Goal: Task Accomplishment & Management: Manage account settings

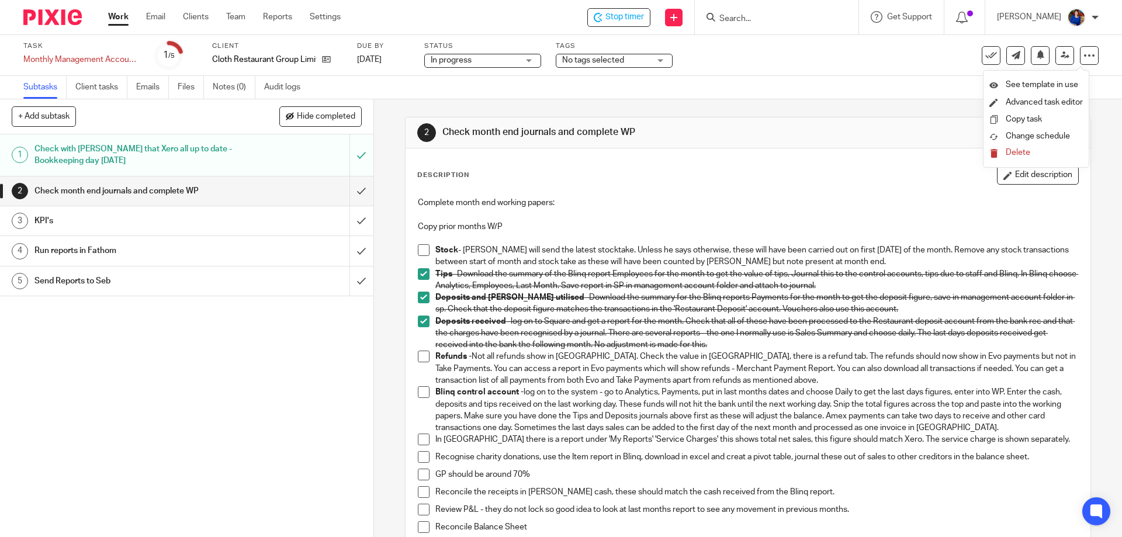
scroll to position [117, 0]
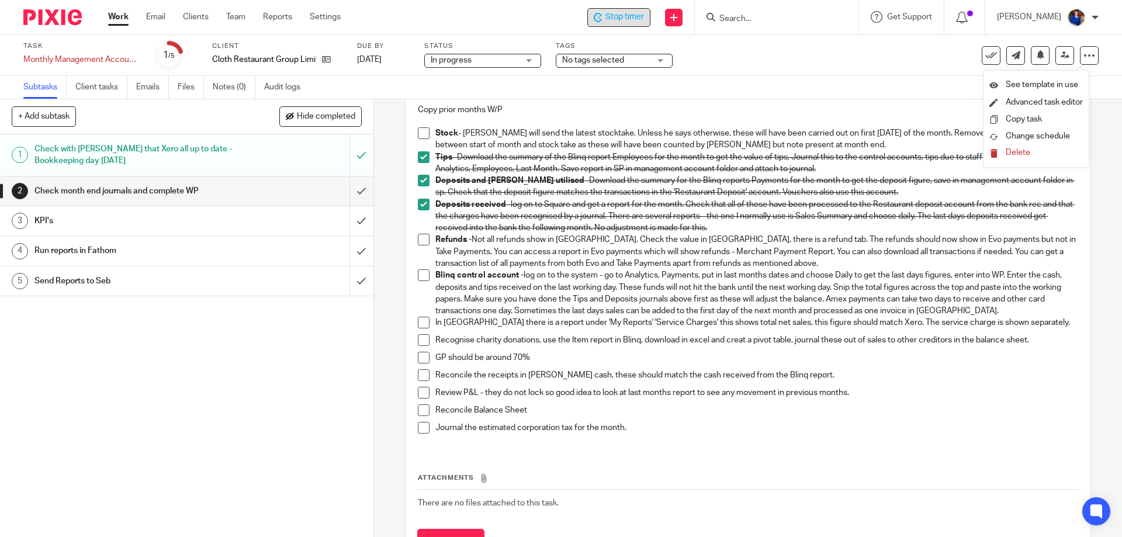
click at [611, 12] on span "Stop timer" at bounding box center [625, 17] width 39 height 12
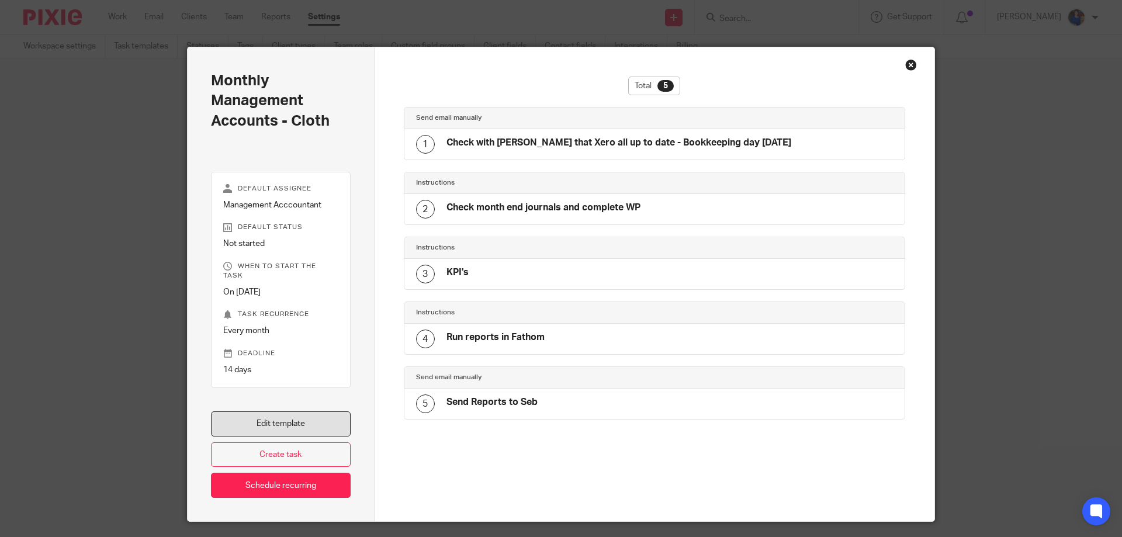
click at [300, 411] on link "Edit template" at bounding box center [281, 423] width 140 height 25
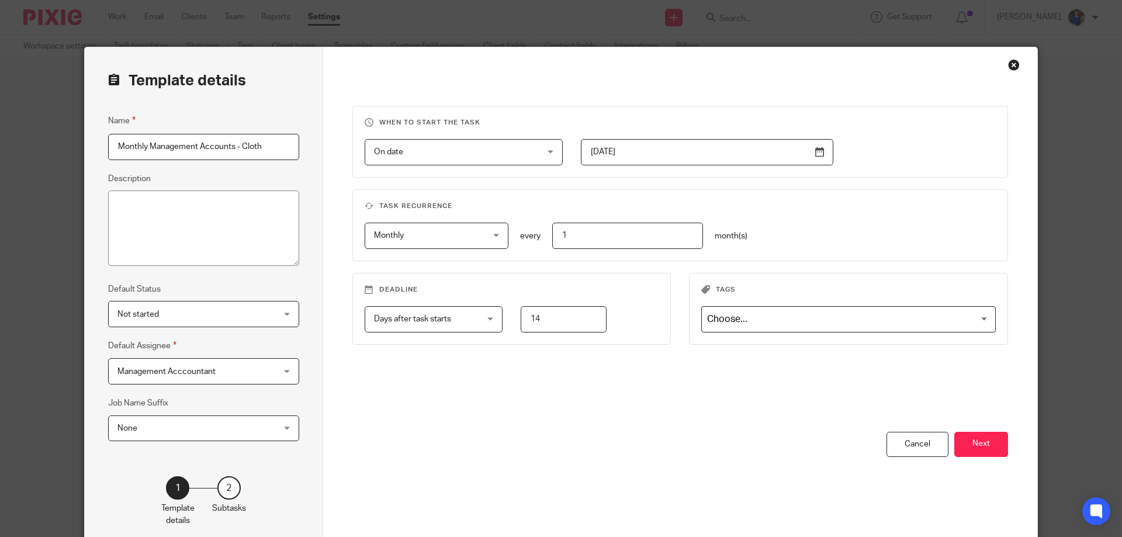
click at [969, 435] on button "Next" at bounding box center [981, 444] width 54 height 25
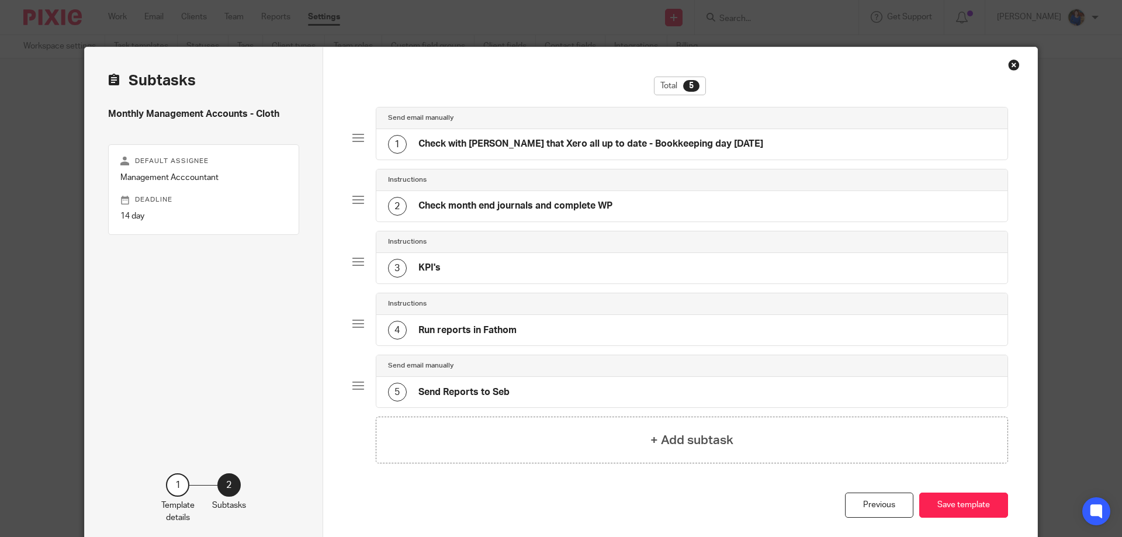
click at [516, 204] on h4 "Check month end journals and complete WP" at bounding box center [515, 206] width 194 height 12
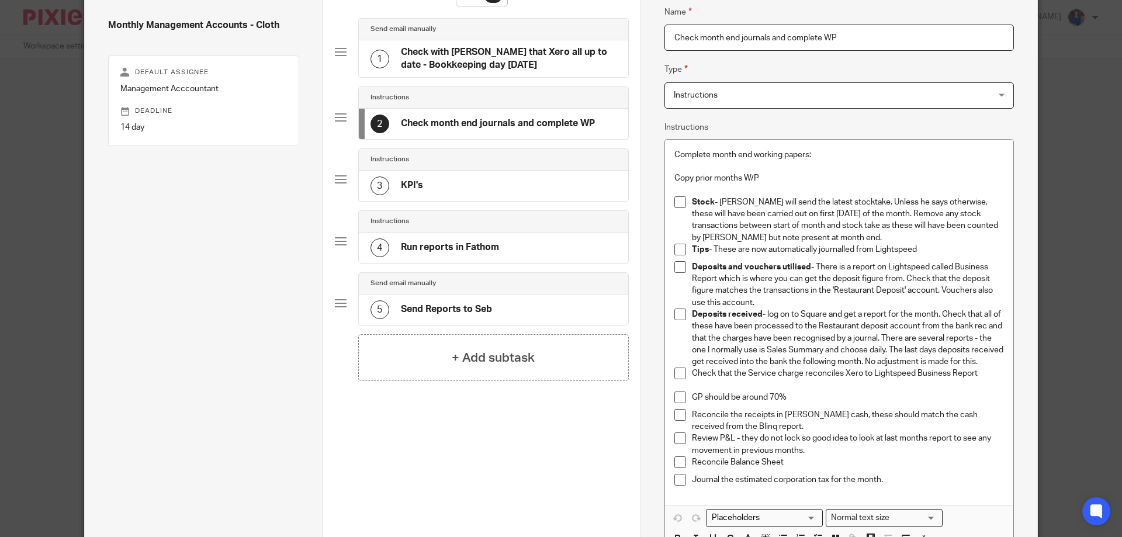
scroll to position [117, 0]
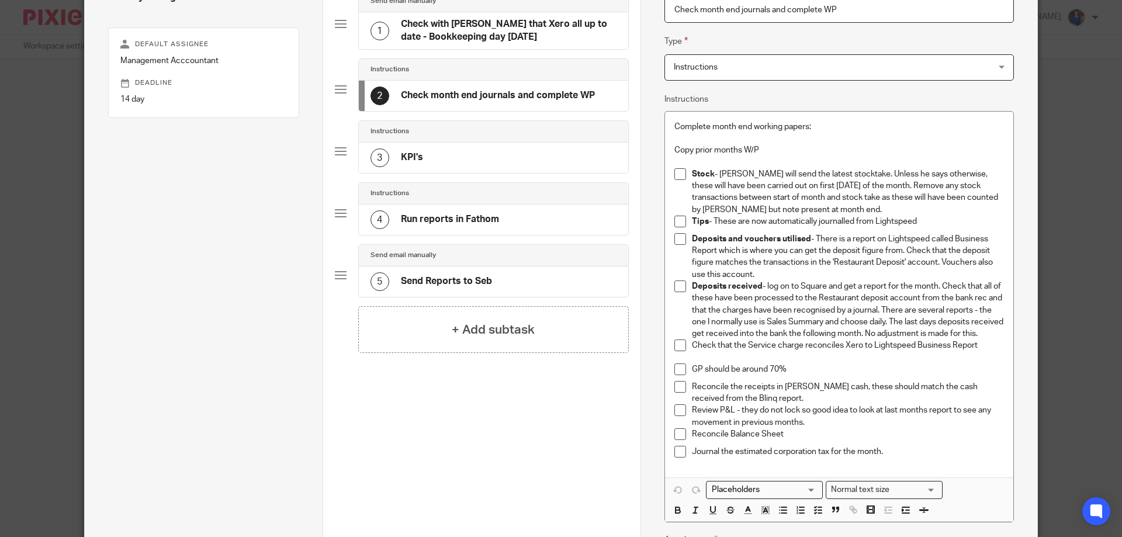
click at [982, 351] on p "Check that the Service charge reconciles Xero to Lightspeed Business Report" at bounding box center [848, 346] width 312 height 12
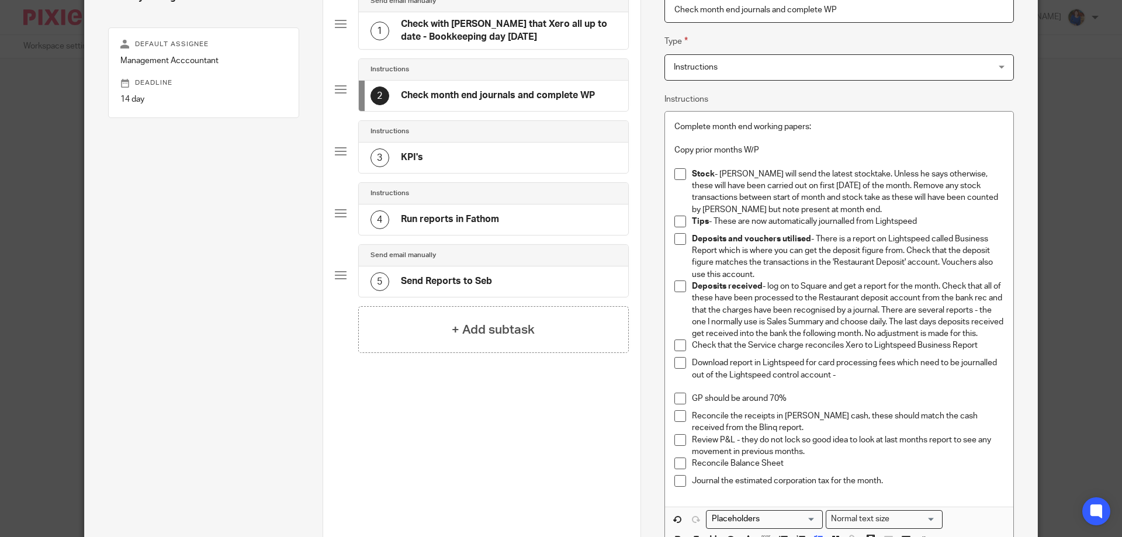
click at [849, 381] on p "Download report in Lightspeed for card processing fees which need to be journal…" at bounding box center [848, 369] width 312 height 24
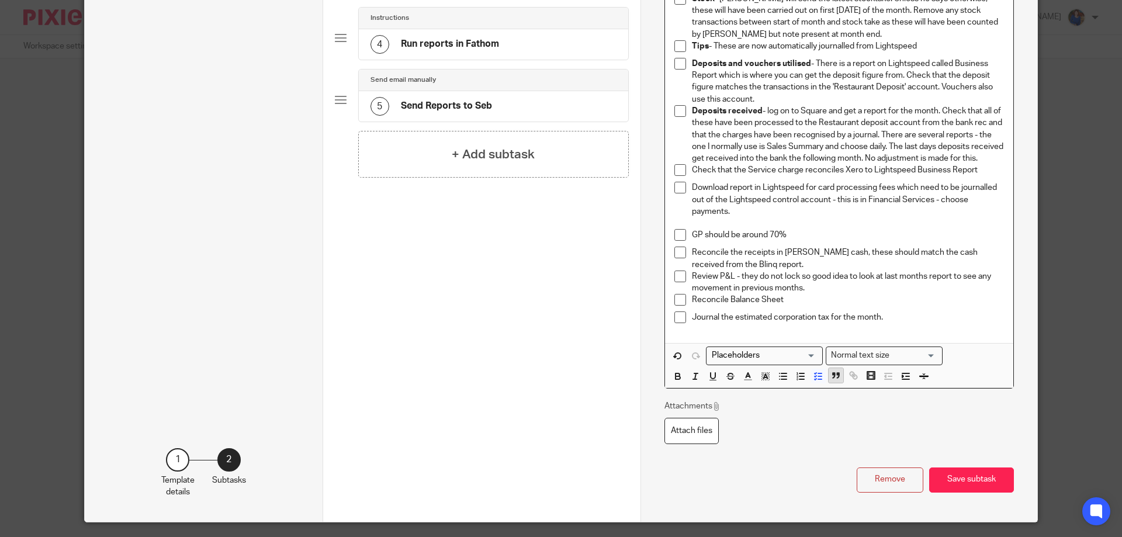
scroll to position [336, 0]
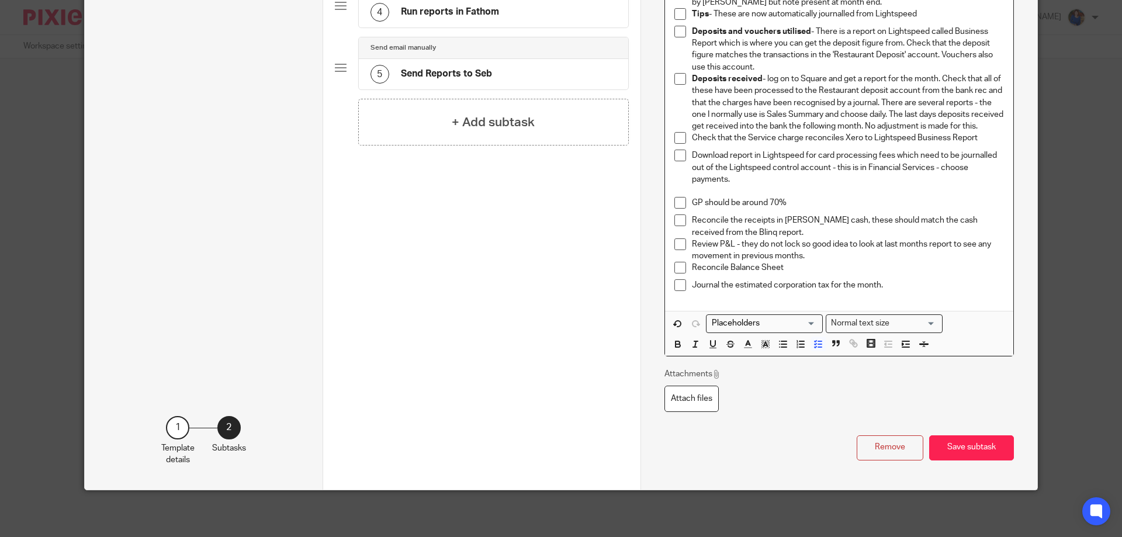
click at [743, 231] on p "Reconcile the receipts in [PERSON_NAME] cash, these should match the cash recei…" at bounding box center [848, 227] width 312 height 24
click at [964, 452] on button "Save subtask" at bounding box center [971, 447] width 85 height 25
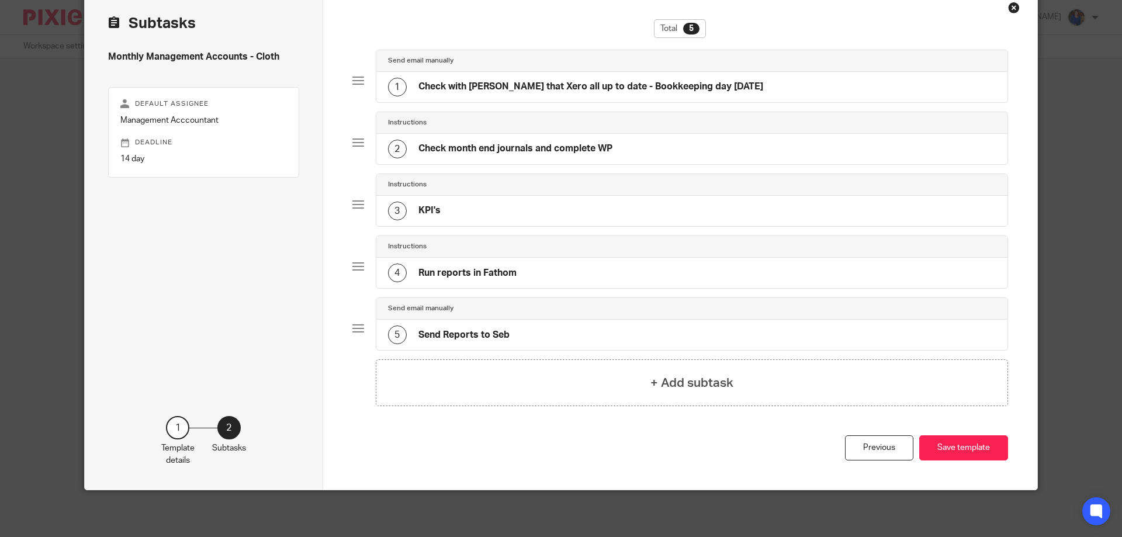
scroll to position [57, 0]
click at [949, 445] on button "Save template" at bounding box center [963, 447] width 89 height 25
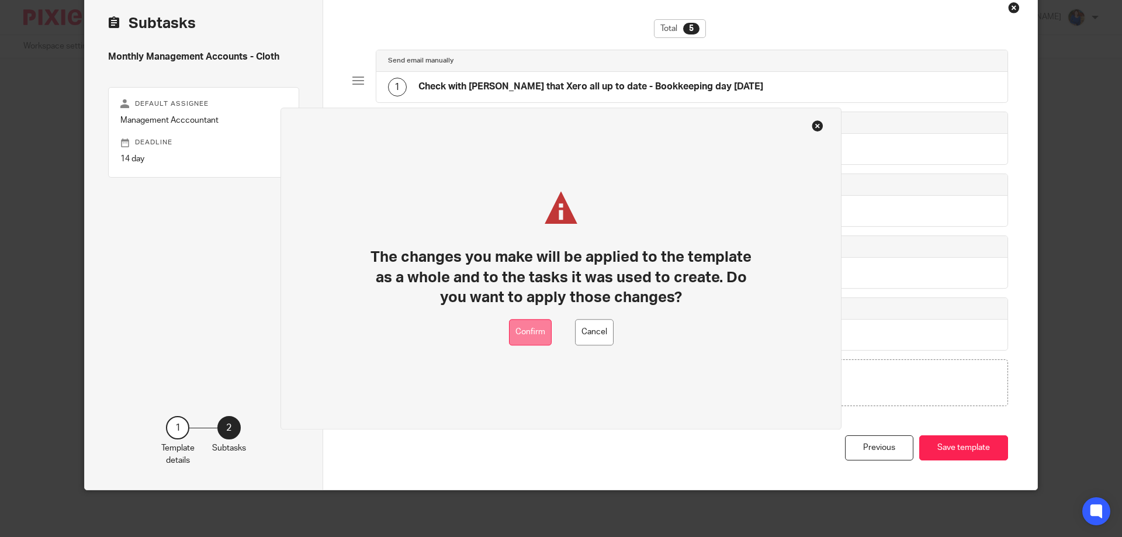
click at [549, 336] on button "Confirm" at bounding box center [530, 332] width 43 height 26
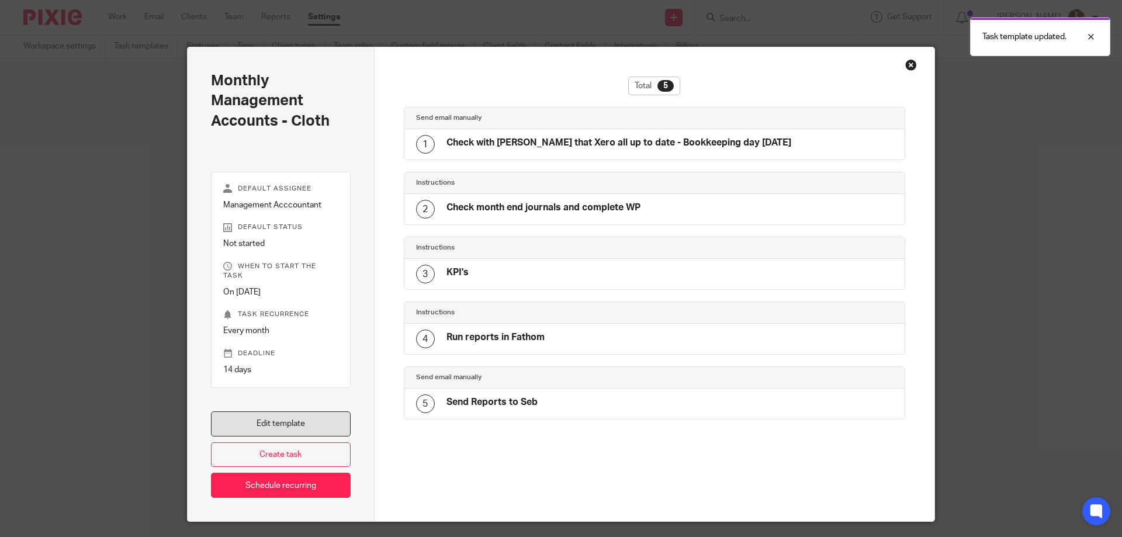
click at [316, 417] on link "Edit template" at bounding box center [281, 423] width 140 height 25
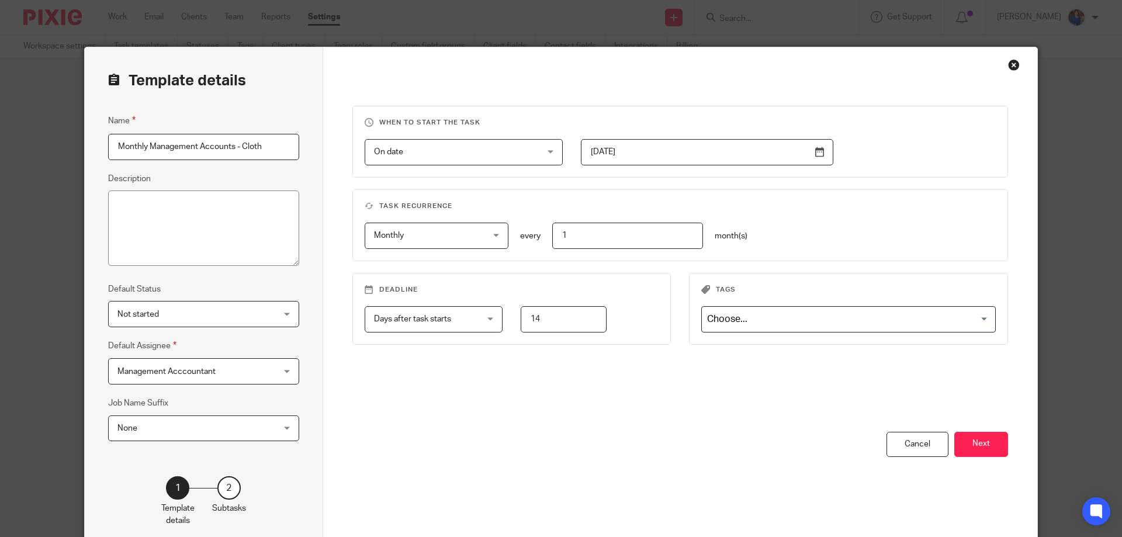
click at [978, 447] on button "Next" at bounding box center [981, 444] width 54 height 25
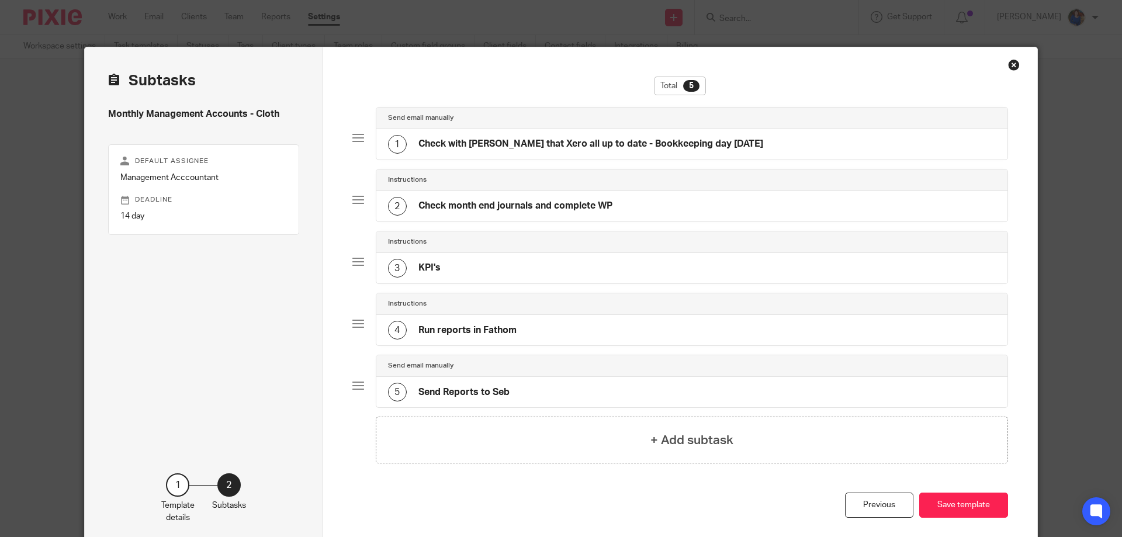
click at [535, 207] on h4 "Check month end journals and complete WP" at bounding box center [515, 206] width 194 height 12
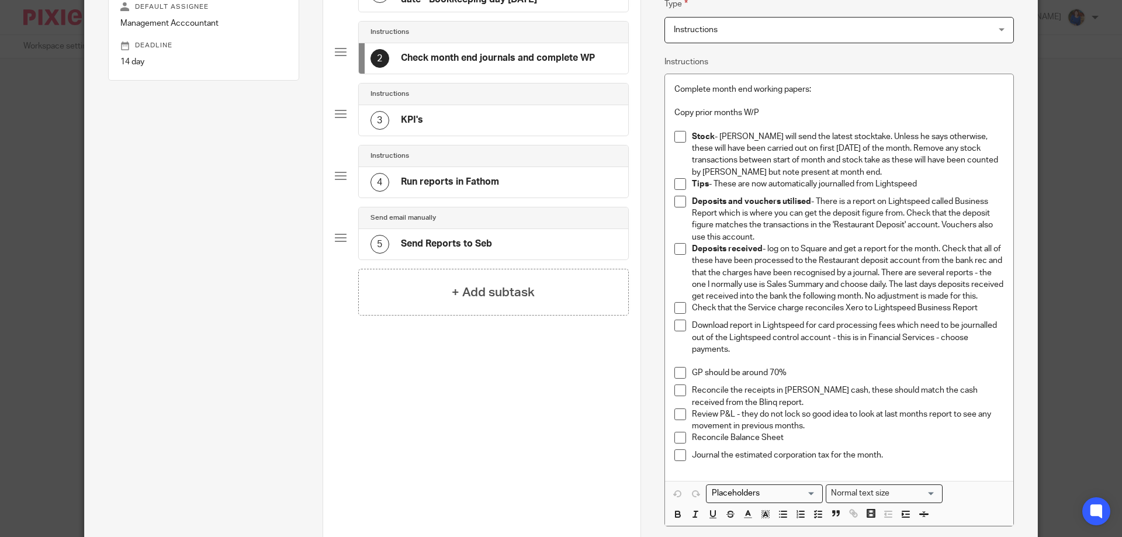
scroll to position [175, 0]
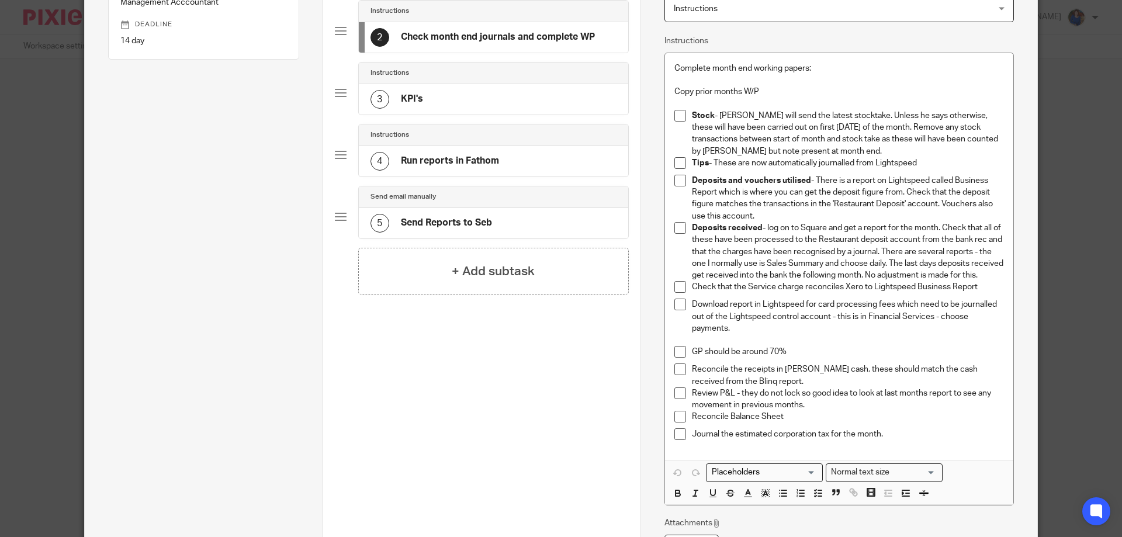
click at [743, 388] on p "Reconcile the receipts in petty cash, these should match the cash received from…" at bounding box center [848, 376] width 312 height 24
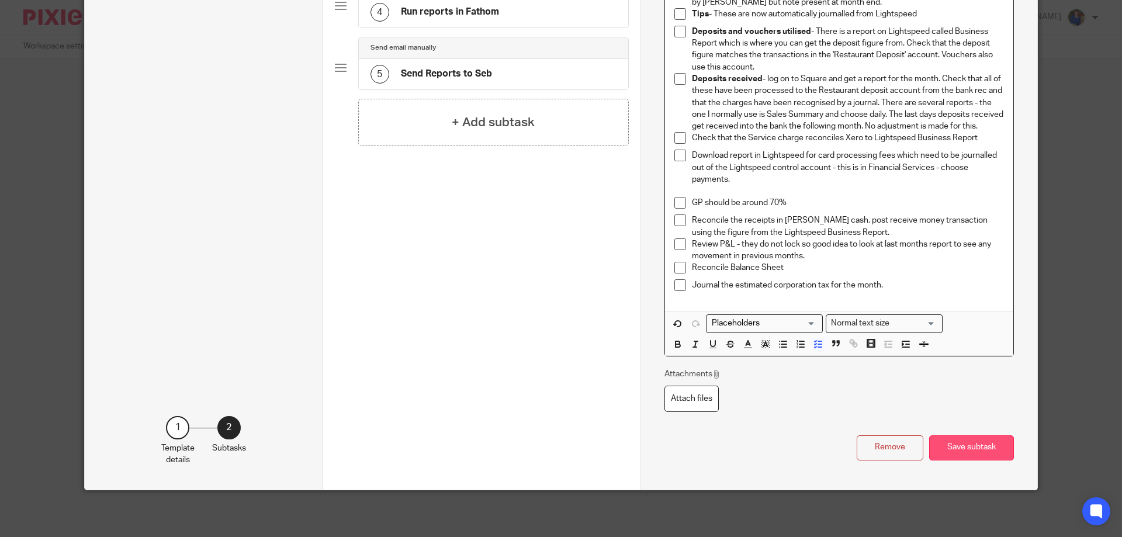
click at [943, 452] on button "Save subtask" at bounding box center [971, 447] width 85 height 25
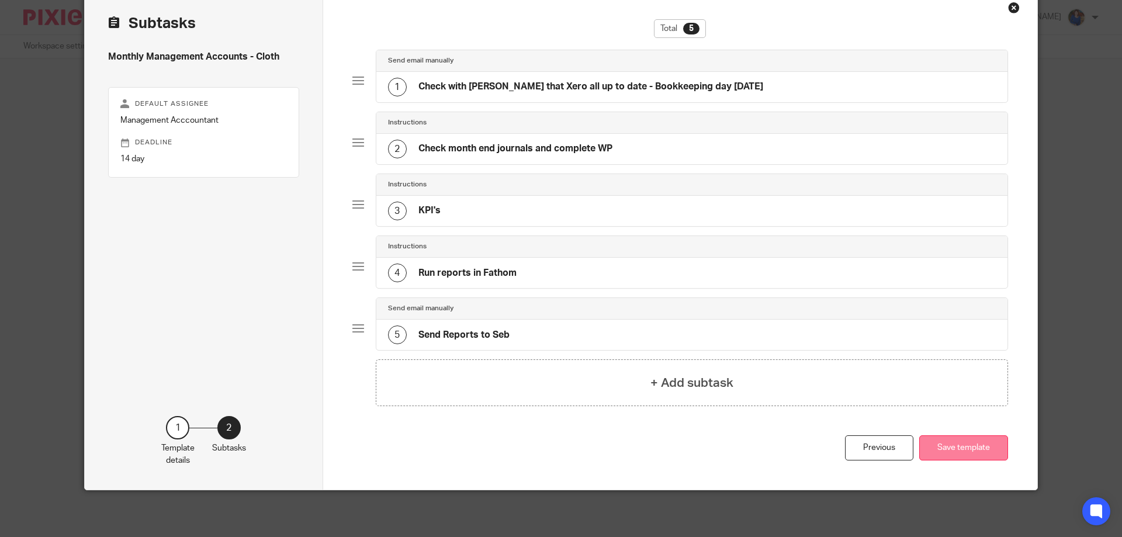
click at [961, 450] on button "Save template" at bounding box center [963, 447] width 89 height 25
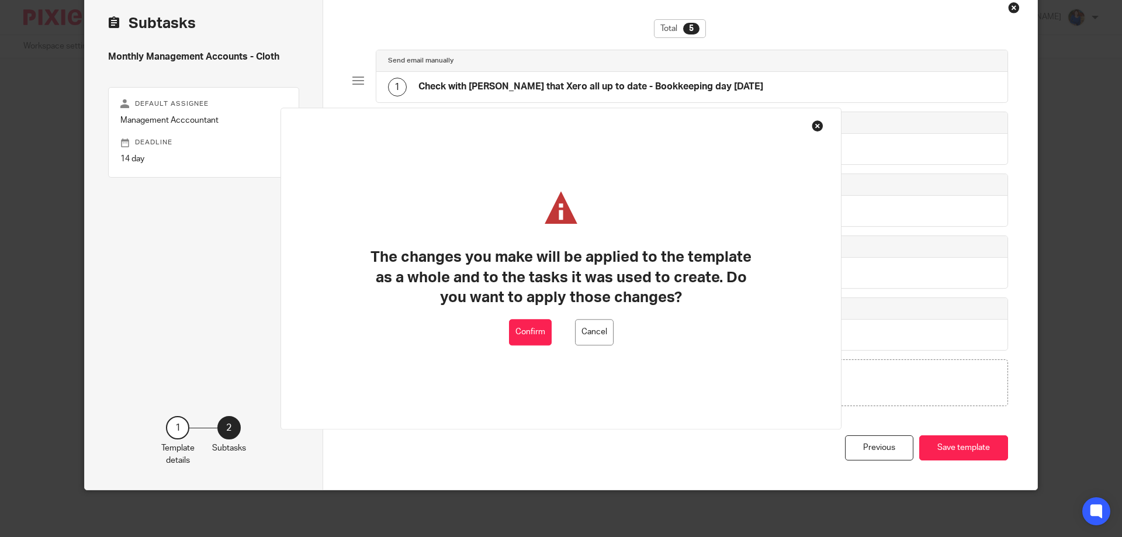
click at [535, 329] on button "Confirm" at bounding box center [530, 332] width 43 height 26
